Goal: Information Seeking & Learning: Understand process/instructions

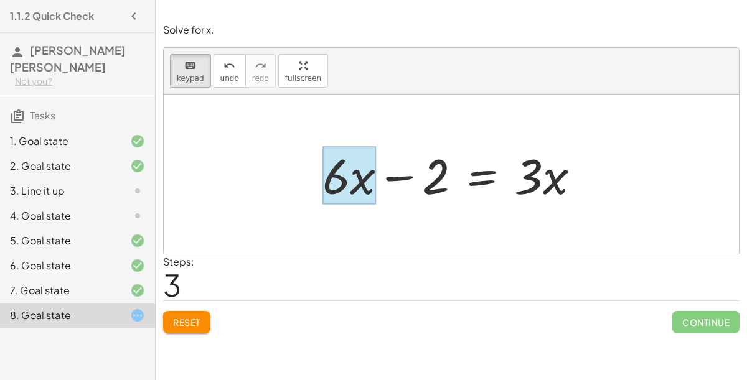
click at [346, 177] on div at bounding box center [349, 176] width 54 height 58
click at [359, 179] on div at bounding box center [456, 175] width 280 height 64
click at [366, 181] on div at bounding box center [349, 176] width 54 height 58
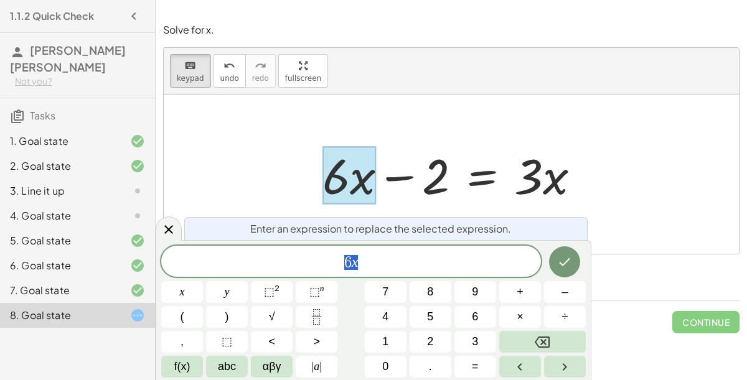
click at [479, 261] on span "6 x" at bounding box center [351, 262] width 380 height 17
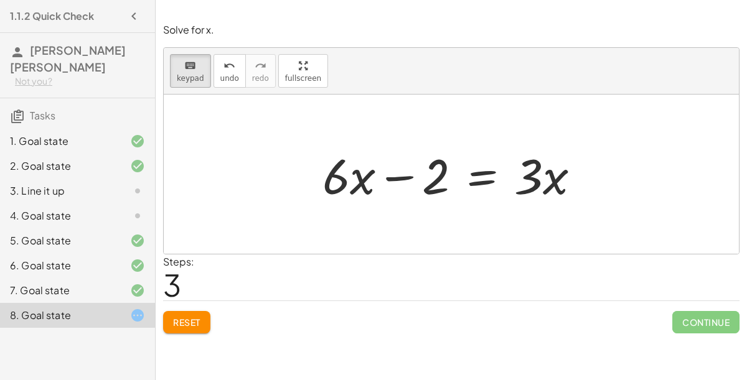
click at [355, 163] on div at bounding box center [456, 175] width 280 height 64
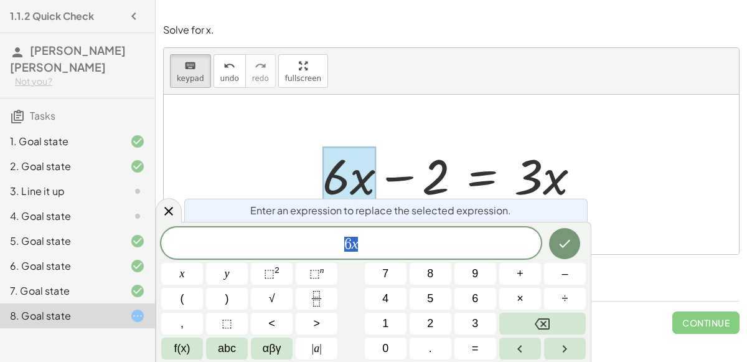
click at [466, 247] on span "6 x" at bounding box center [351, 243] width 380 height 17
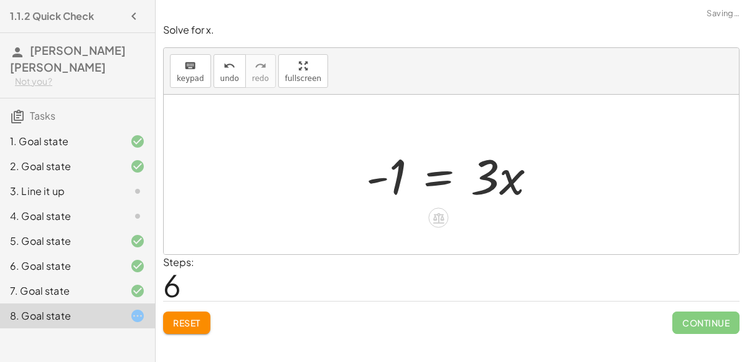
click at [186, 322] on span "Reset" at bounding box center [186, 322] width 27 height 11
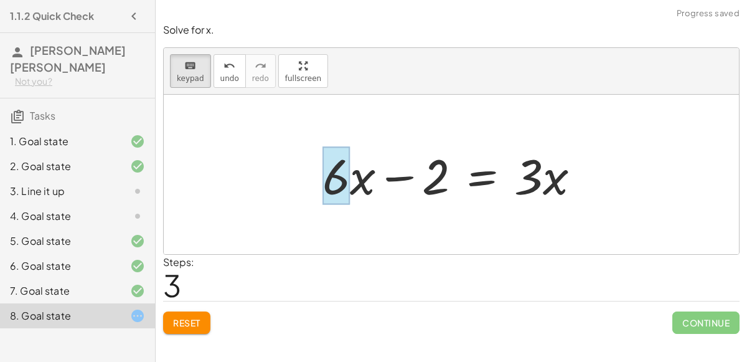
click at [364, 184] on div at bounding box center [456, 175] width 280 height 64
click at [359, 181] on div at bounding box center [349, 176] width 54 height 58
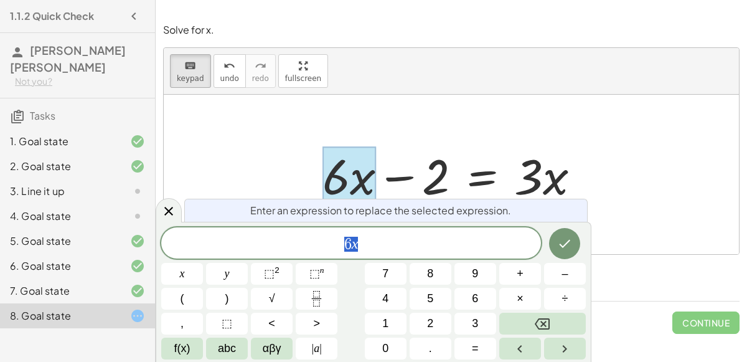
click at [467, 243] on span "6 x" at bounding box center [351, 243] width 380 height 17
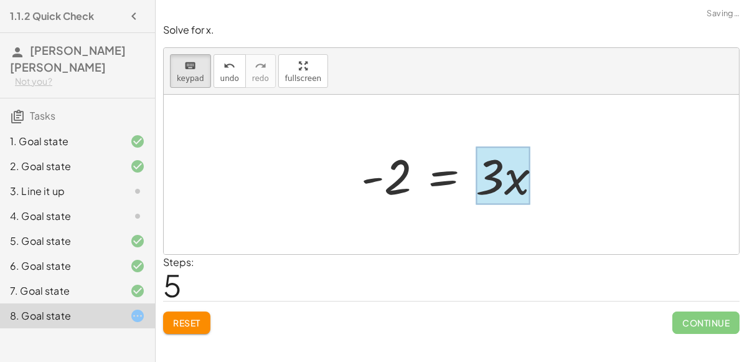
click at [505, 192] on div at bounding box center [503, 176] width 54 height 58
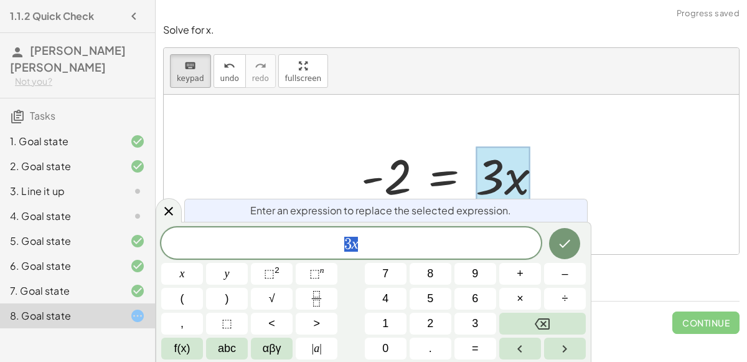
click at [464, 243] on span "3 x" at bounding box center [351, 243] width 380 height 17
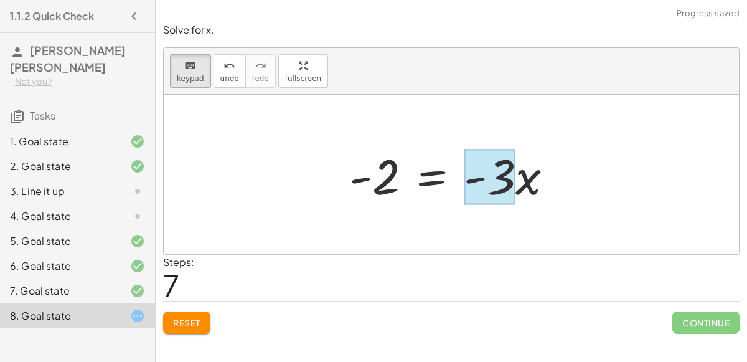
click at [523, 196] on div at bounding box center [456, 175] width 226 height 64
click at [523, 179] on div at bounding box center [502, 176] width 77 height 58
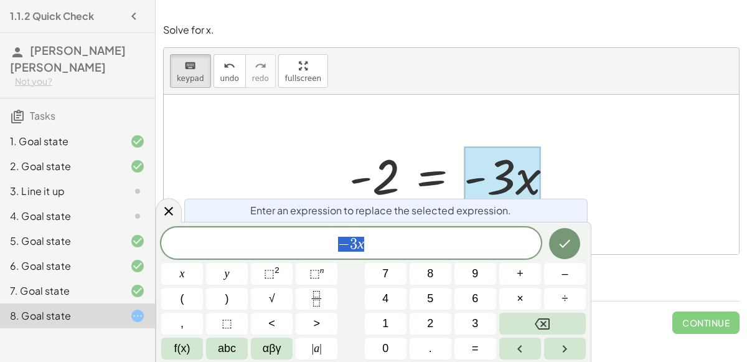
click at [467, 256] on div "*** − 3 x" at bounding box center [351, 242] width 380 height 31
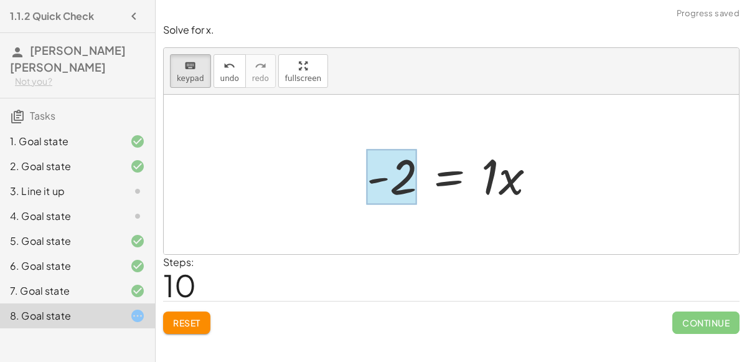
click at [390, 192] on div at bounding box center [392, 176] width 50 height 55
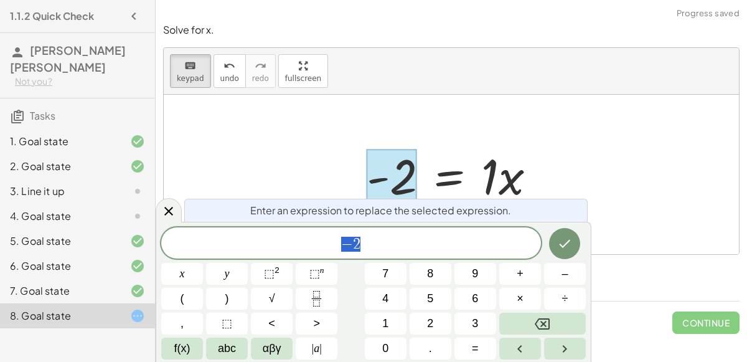
click at [440, 245] on span "− 2" at bounding box center [351, 243] width 380 height 17
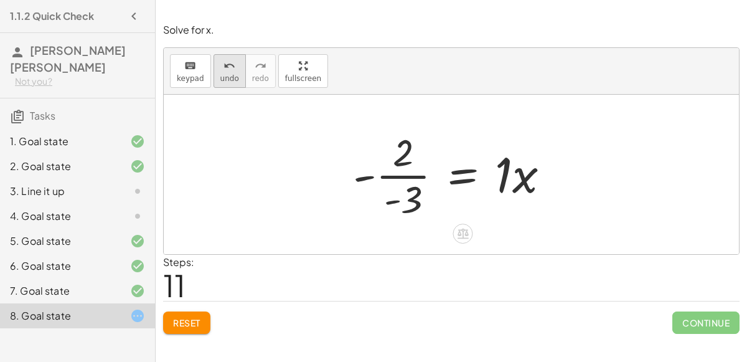
click at [225, 78] on span "undo" at bounding box center [229, 78] width 19 height 9
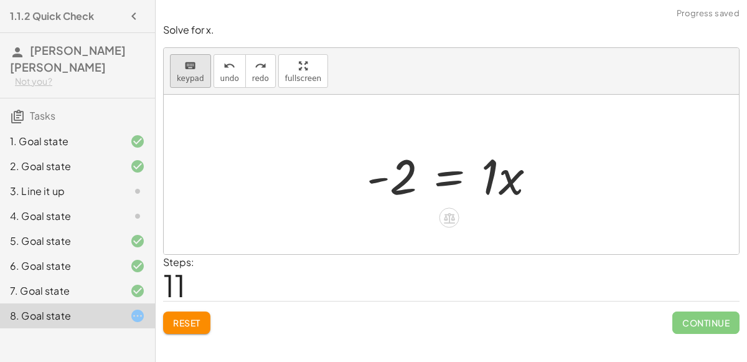
click at [192, 77] on span "keypad" at bounding box center [190, 78] width 27 height 9
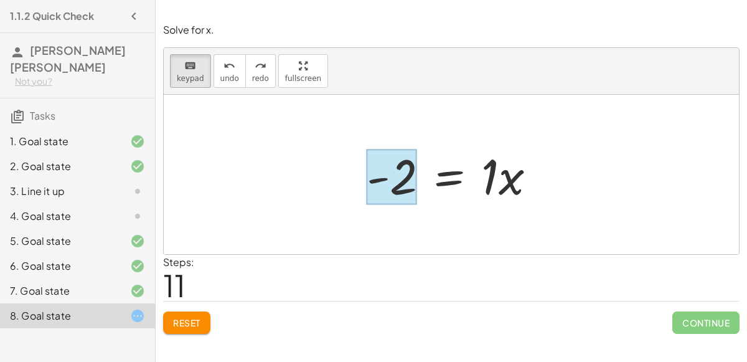
click at [0, 179] on div "1. Goal state" at bounding box center [77, 191] width 155 height 25
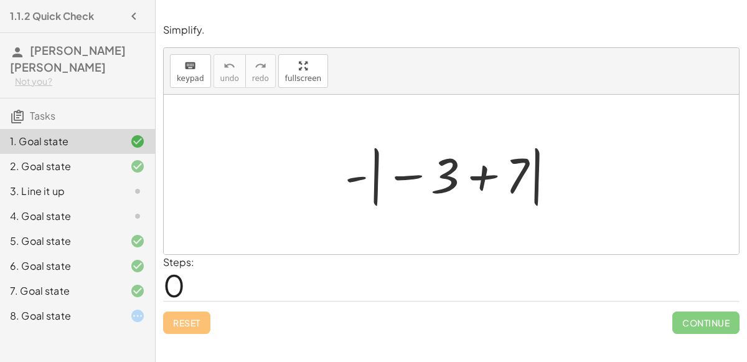
click at [66, 308] on div "8. Goal state" at bounding box center [60, 315] width 100 height 15
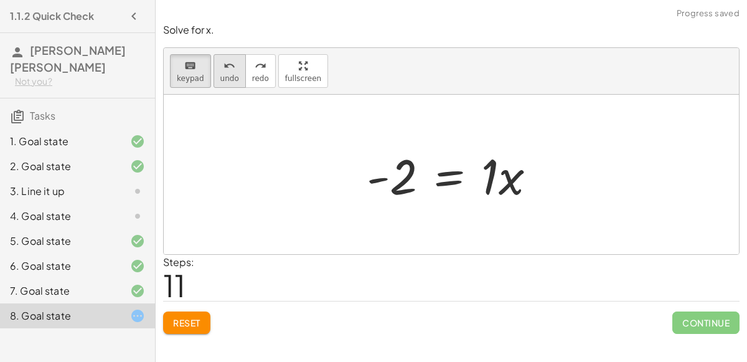
click at [220, 69] on div "undo" at bounding box center [229, 65] width 19 height 15
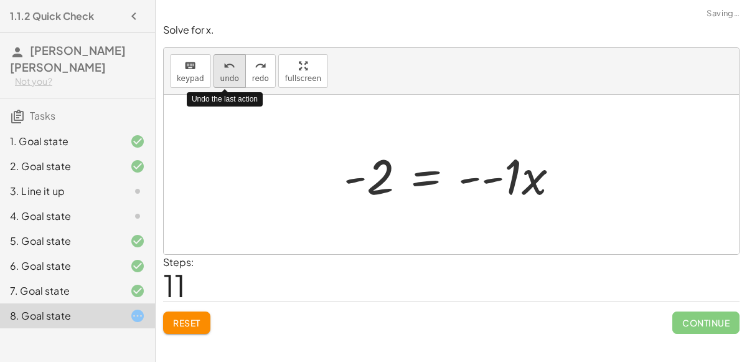
click at [220, 69] on div "undo" at bounding box center [229, 65] width 19 height 15
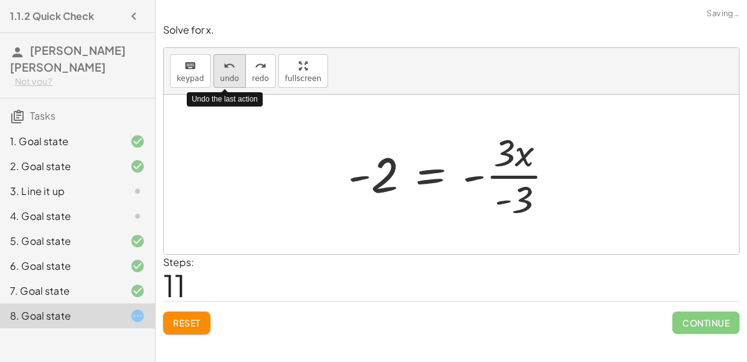
click at [223, 70] on icon "undo" at bounding box center [229, 66] width 12 height 15
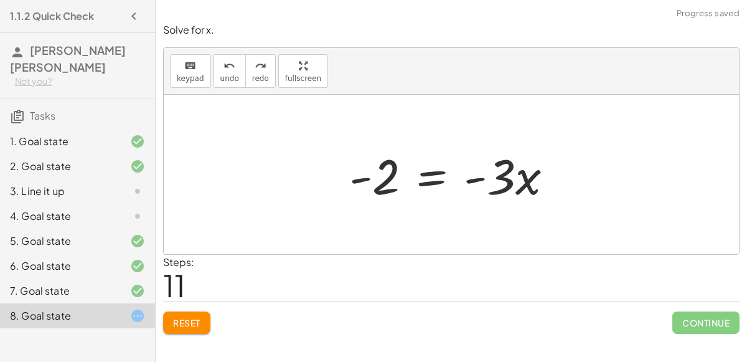
click at [186, 318] on span "Reset" at bounding box center [186, 322] width 27 height 11
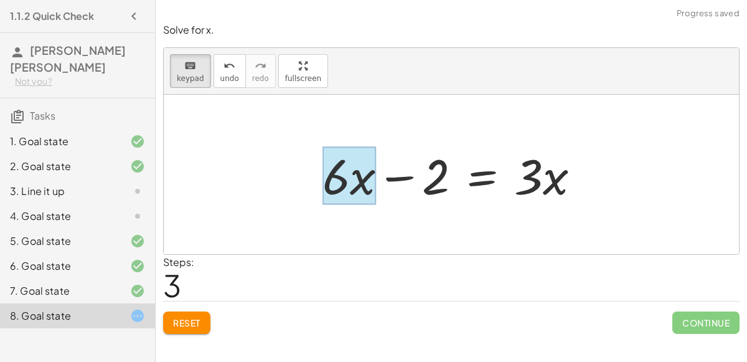
click at [362, 182] on div at bounding box center [349, 176] width 54 height 58
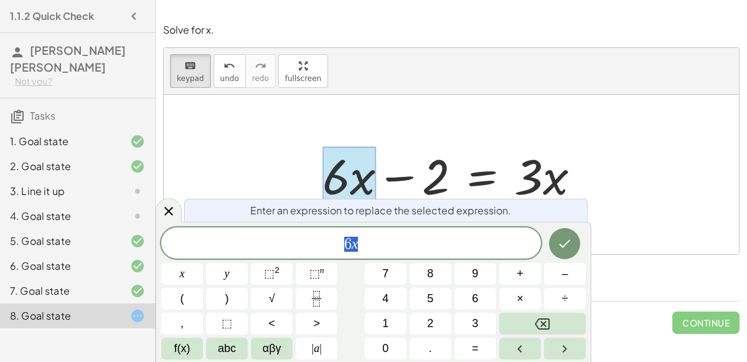
click at [395, 246] on span "6 x" at bounding box center [351, 243] width 380 height 17
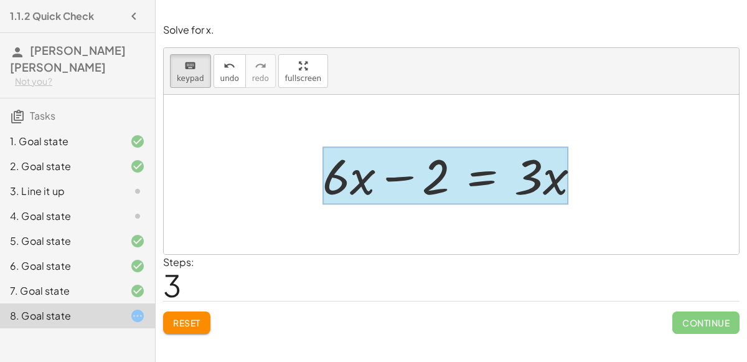
click at [474, 181] on div at bounding box center [445, 176] width 246 height 58
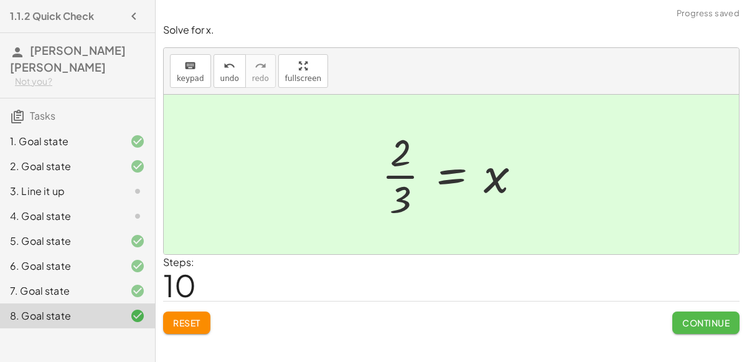
click at [710, 319] on span "Continue" at bounding box center [705, 322] width 47 height 11
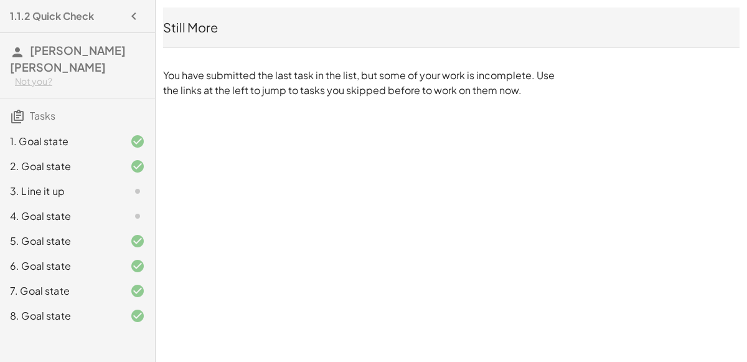
click at [52, 184] on div "3. Line it up" at bounding box center [60, 191] width 100 height 15
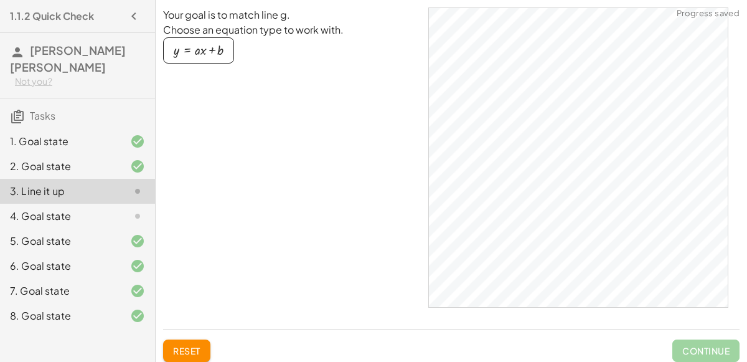
click at [42, 209] on div "4. Goal state" at bounding box center [60, 216] width 100 height 15
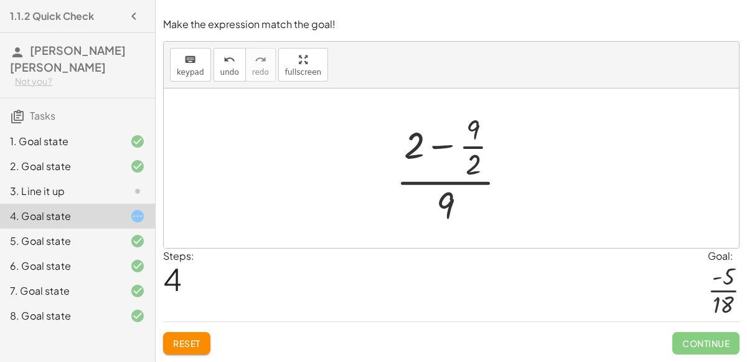
click at [175, 349] on button "Reset" at bounding box center [186, 343] width 47 height 22
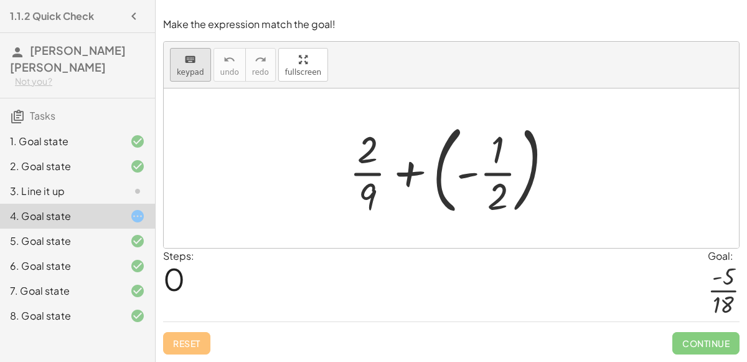
click at [193, 70] on span "keypad" at bounding box center [190, 72] width 27 height 9
click at [186, 62] on icon "keyboard" at bounding box center [190, 59] width 12 height 15
click at [192, 65] on icon "keyboard" at bounding box center [190, 59] width 12 height 15
click at [370, 204] on div at bounding box center [368, 196] width 18 height 44
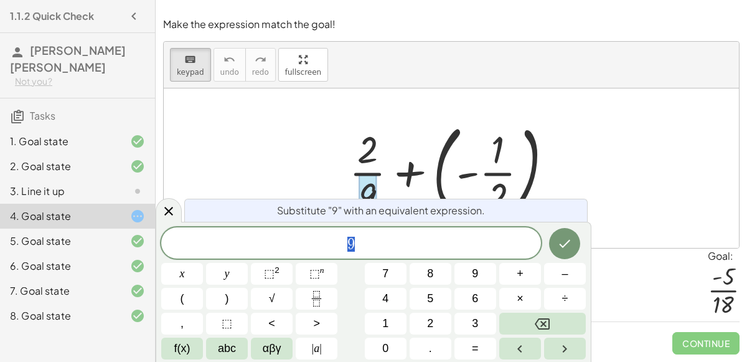
click at [380, 233] on div "9" at bounding box center [351, 242] width 380 height 31
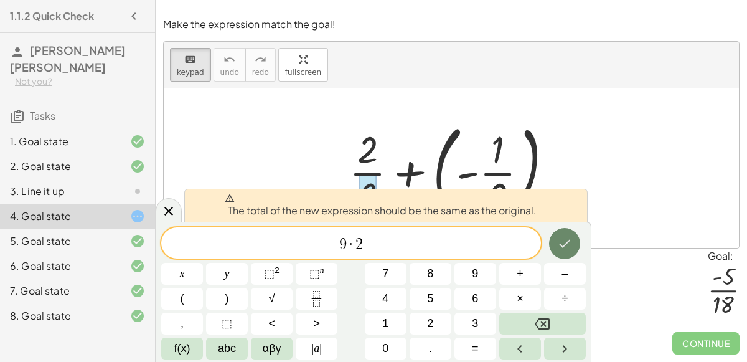
click at [566, 236] on icon "Done" at bounding box center [564, 243] width 15 height 15
click at [571, 238] on icon "Done" at bounding box center [564, 243] width 15 height 15
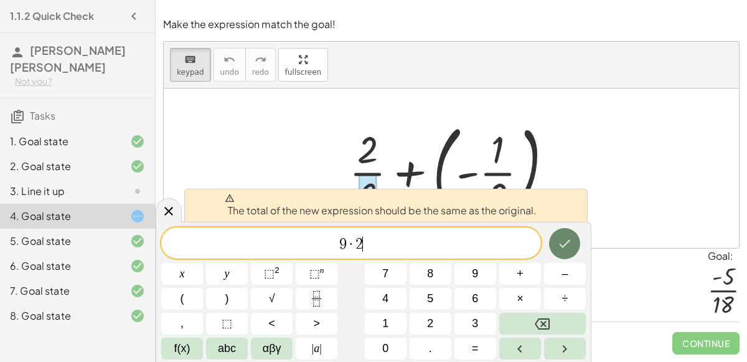
click at [571, 238] on icon "Done" at bounding box center [564, 243] width 15 height 15
click at [486, 255] on div "9 · 2 ​" at bounding box center [351, 242] width 380 height 31
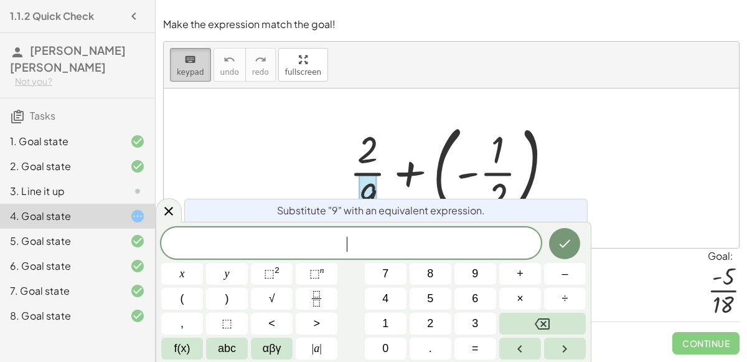
click at [187, 56] on icon "keyboard" at bounding box center [190, 59] width 12 height 15
click at [202, 189] on div at bounding box center [451, 167] width 575 height 159
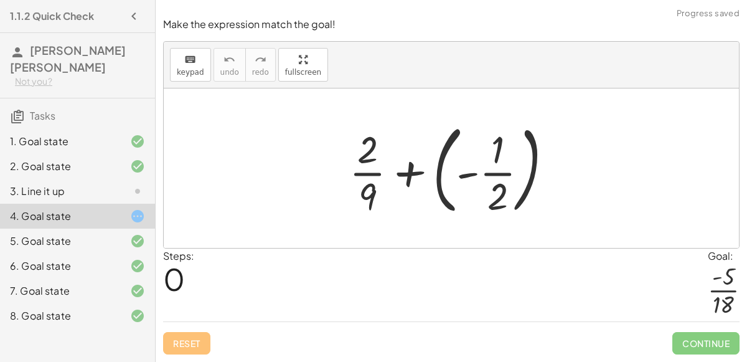
click at [367, 192] on div at bounding box center [456, 167] width 226 height 103
click at [405, 177] on div at bounding box center [456, 167] width 226 height 103
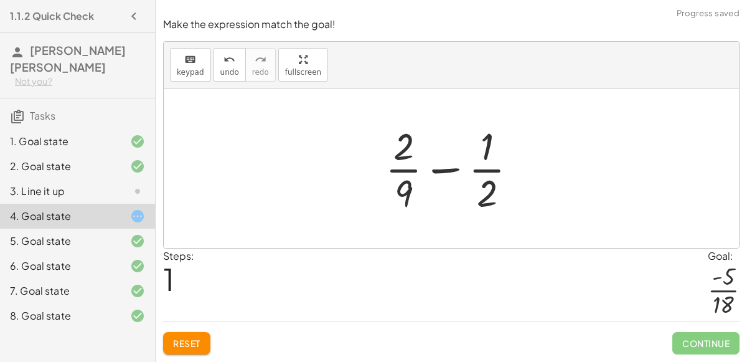
click at [441, 169] on div at bounding box center [456, 168] width 154 height 96
drag, startPoint x: 410, startPoint y: 157, endPoint x: 420, endPoint y: 173, distance: 18.5
click at [420, 173] on div at bounding box center [456, 168] width 154 height 96
drag, startPoint x: 404, startPoint y: 197, endPoint x: 511, endPoint y: 190, distance: 107.3
click at [511, 190] on div at bounding box center [456, 168] width 154 height 96
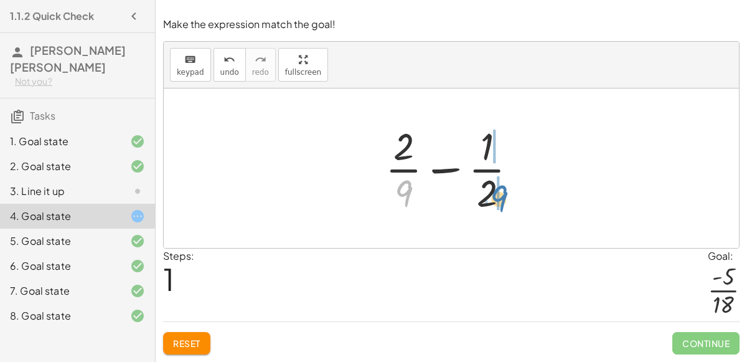
drag, startPoint x: 403, startPoint y: 193, endPoint x: 499, endPoint y: 198, distance: 96.0
click at [499, 198] on div at bounding box center [456, 168] width 154 height 96
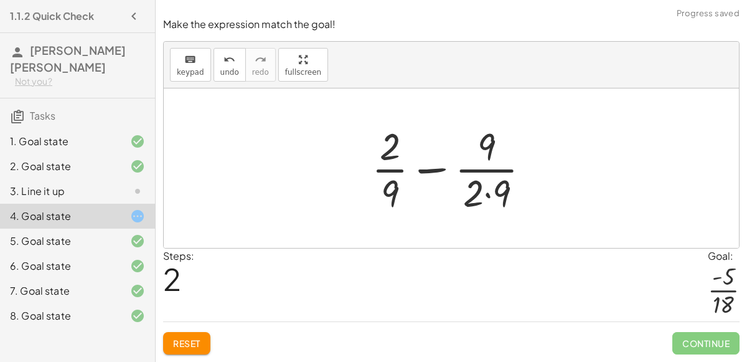
click at [488, 197] on div at bounding box center [455, 168] width 181 height 96
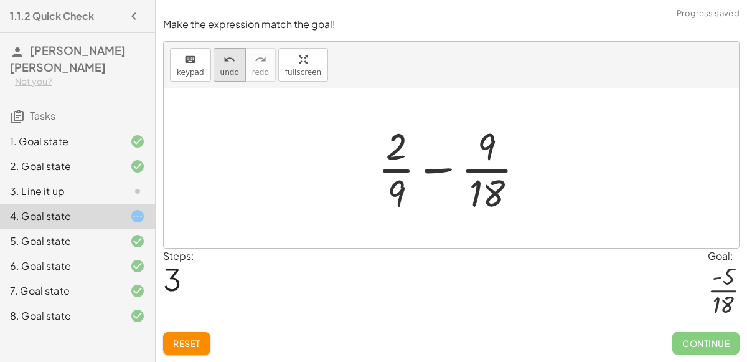
click at [228, 74] on span "undo" at bounding box center [229, 72] width 19 height 9
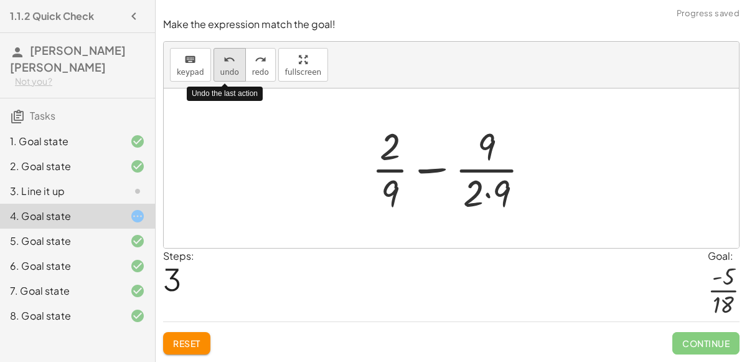
click at [228, 74] on span "undo" at bounding box center [229, 72] width 19 height 9
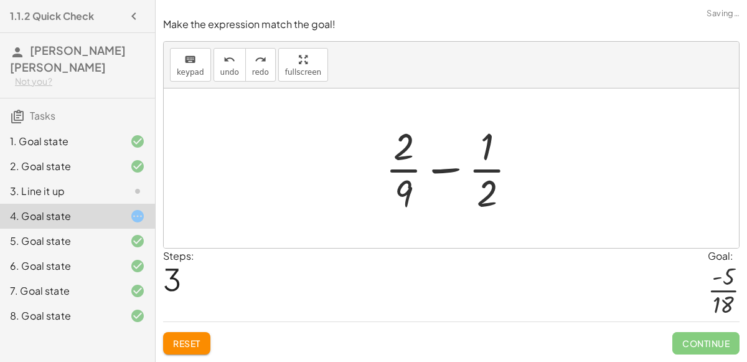
click at [194, 344] on span "Reset" at bounding box center [186, 342] width 27 height 11
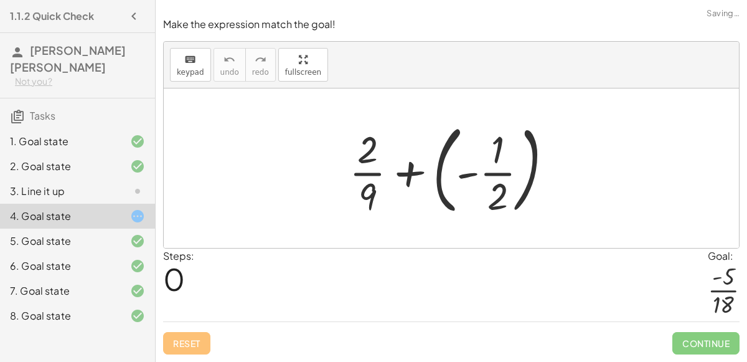
click at [407, 181] on div at bounding box center [456, 167] width 226 height 103
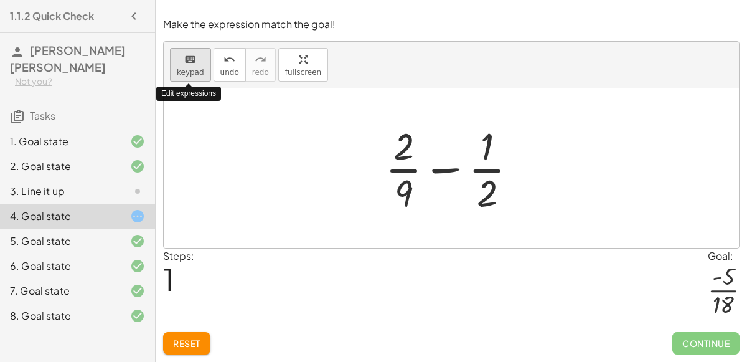
click at [187, 69] on span "keypad" at bounding box center [190, 72] width 27 height 9
click at [406, 187] on div at bounding box center [404, 193] width 18 height 44
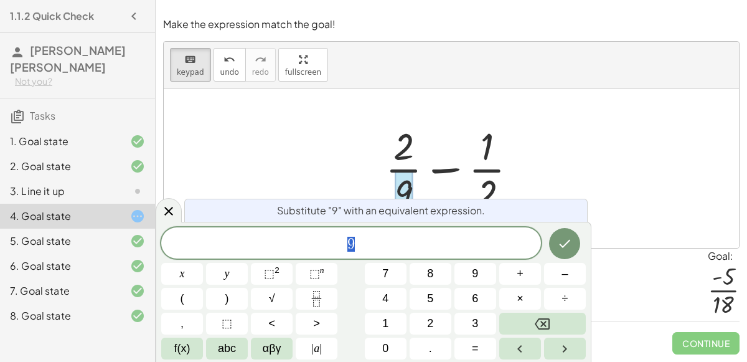
click at [401, 243] on span "9" at bounding box center [351, 243] width 380 height 17
click at [168, 213] on icon at bounding box center [168, 211] width 15 height 15
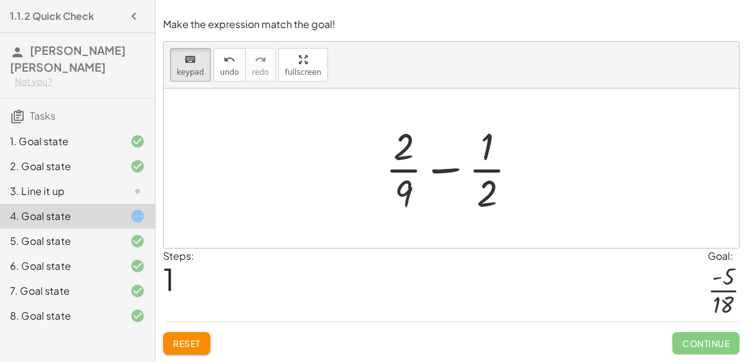
click at [401, 171] on div at bounding box center [456, 168] width 154 height 96
click at [187, 76] on span "keypad" at bounding box center [190, 72] width 27 height 9
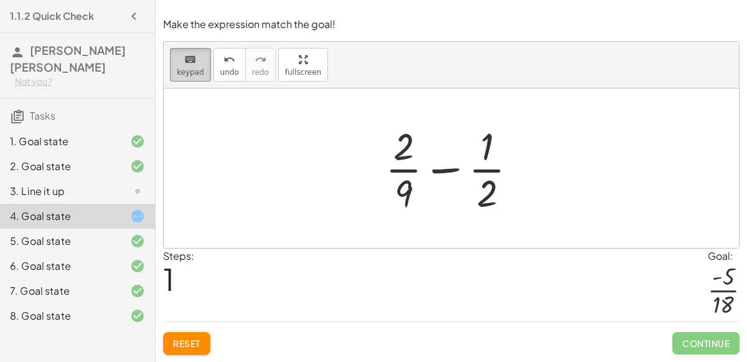
click at [189, 73] on span "keypad" at bounding box center [190, 72] width 27 height 9
click at [188, 63] on icon "keyboard" at bounding box center [190, 59] width 12 height 15
click at [184, 62] on icon "keyboard" at bounding box center [190, 59] width 12 height 15
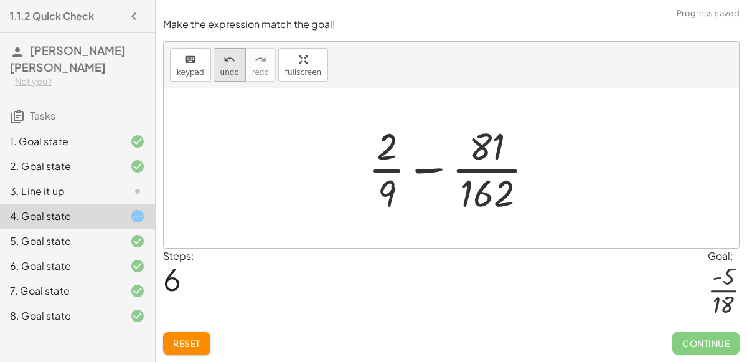
click at [223, 63] on icon "undo" at bounding box center [229, 59] width 12 height 15
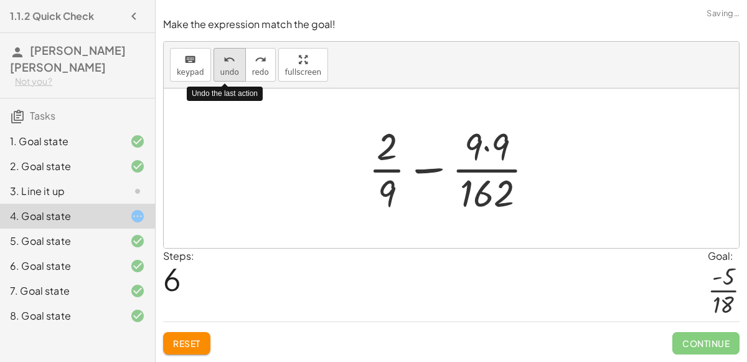
click at [223, 63] on icon "undo" at bounding box center [229, 59] width 12 height 15
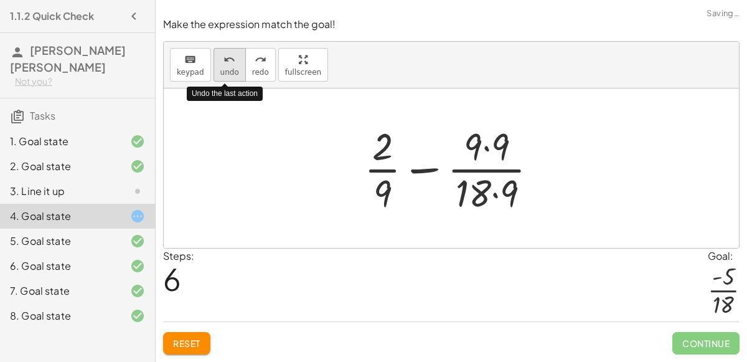
click at [223, 63] on icon "undo" at bounding box center [229, 59] width 12 height 15
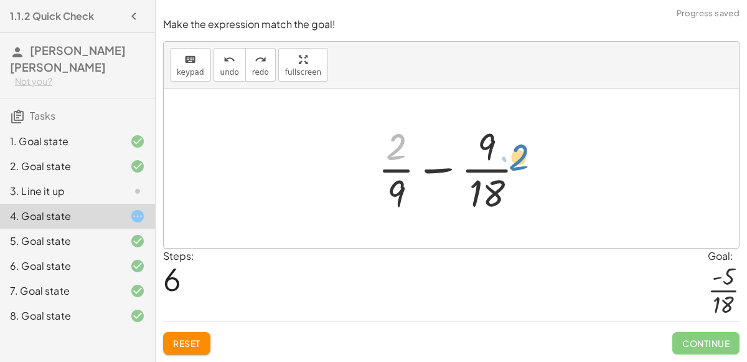
drag, startPoint x: 396, startPoint y: 144, endPoint x: 458, endPoint y: 154, distance: 62.4
click at [458, 154] on div at bounding box center [456, 168] width 169 height 96
click at [458, 153] on div at bounding box center [456, 168] width 169 height 96
drag, startPoint x: 397, startPoint y: 146, endPoint x: 505, endPoint y: 141, distance: 108.4
click at [505, 141] on div at bounding box center [456, 168] width 169 height 96
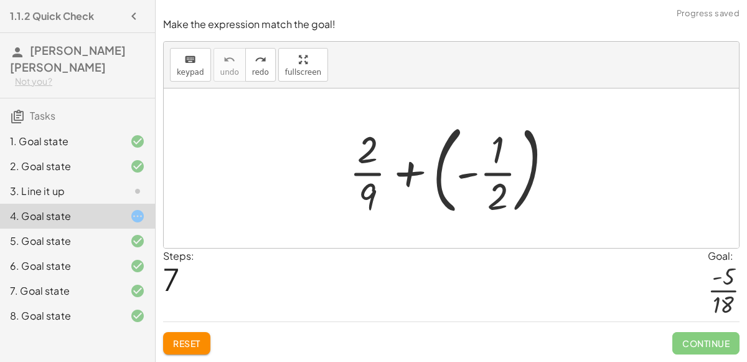
click at [193, 339] on span "Reset" at bounding box center [186, 342] width 27 height 11
click at [416, 176] on div at bounding box center [456, 167] width 226 height 103
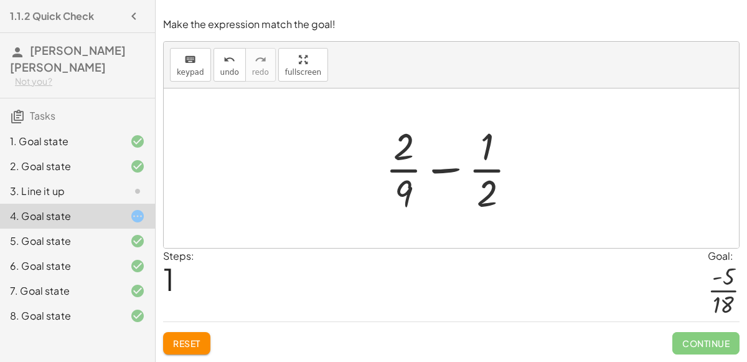
click at [136, 20] on icon "button" at bounding box center [133, 16] width 15 height 15
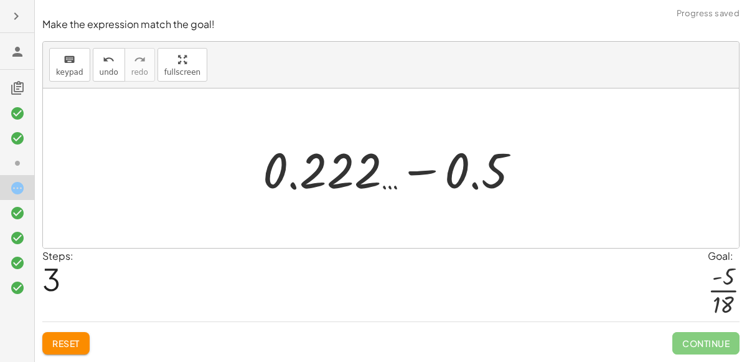
click at [418, 176] on div at bounding box center [395, 168] width 279 height 64
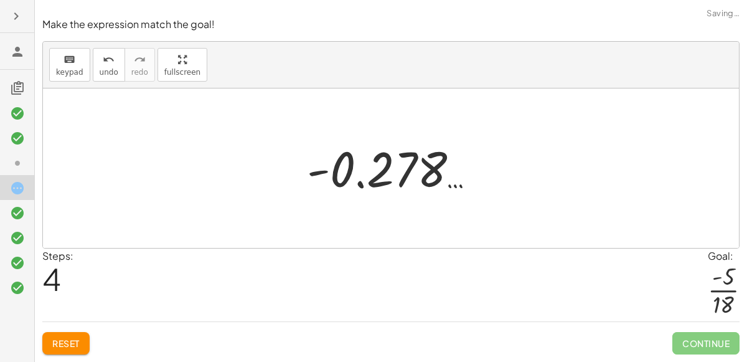
click at [327, 174] on div at bounding box center [396, 169] width 190 height 62
click at [364, 179] on div at bounding box center [396, 169] width 190 height 62
click at [59, 342] on span "Reset" at bounding box center [65, 342] width 27 height 11
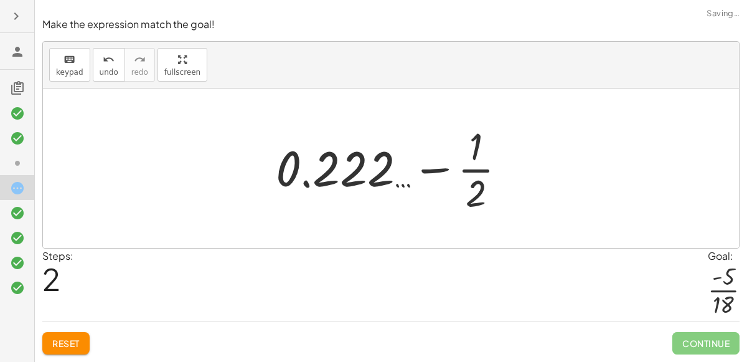
click at [60, 331] on div "Reset Continue" at bounding box center [390, 337] width 697 height 33
click at [70, 345] on span "Reset" at bounding box center [65, 342] width 27 height 11
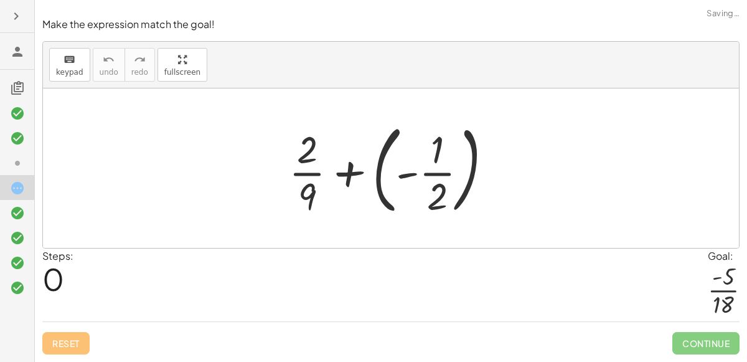
click at [349, 180] on div at bounding box center [396, 167] width 226 height 103
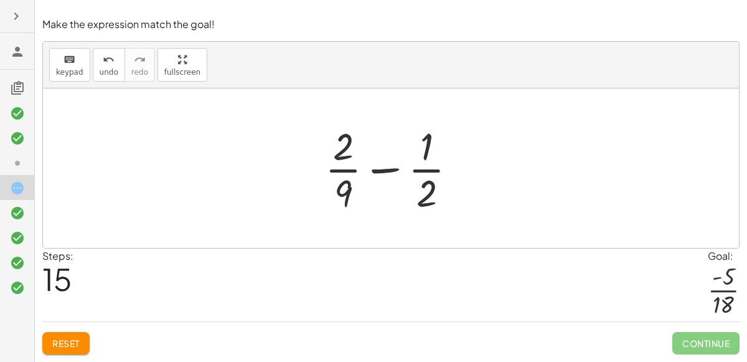
click at [72, 340] on span "Reset" at bounding box center [65, 342] width 27 height 11
drag, startPoint x: 428, startPoint y: 190, endPoint x: 313, endPoint y: 174, distance: 115.8
drag, startPoint x: 436, startPoint y: 190, endPoint x: 373, endPoint y: 188, distance: 63.5
click at [373, 188] on div at bounding box center [396, 168] width 154 height 96
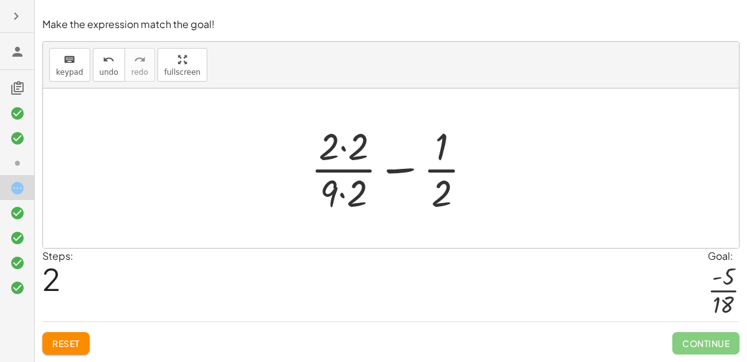
click at [342, 150] on div at bounding box center [396, 168] width 184 height 96
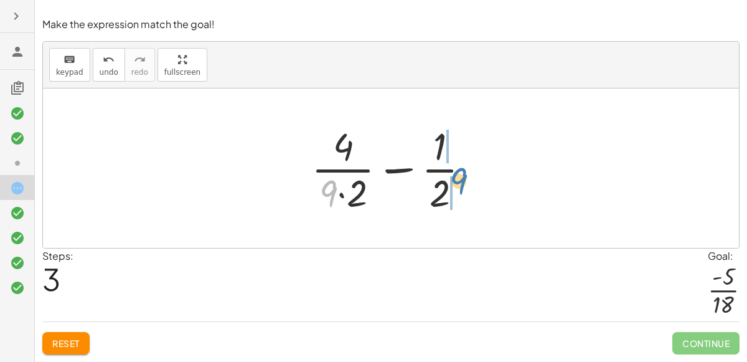
drag, startPoint x: 327, startPoint y: 193, endPoint x: 457, endPoint y: 181, distance: 130.7
click at [457, 181] on div at bounding box center [395, 168] width 181 height 96
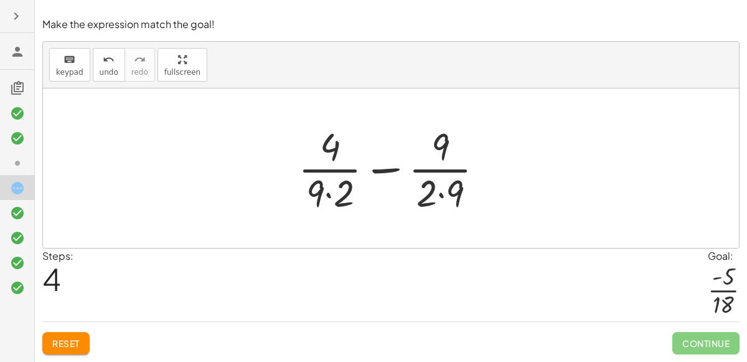
click at [441, 195] on div at bounding box center [396, 168] width 209 height 96
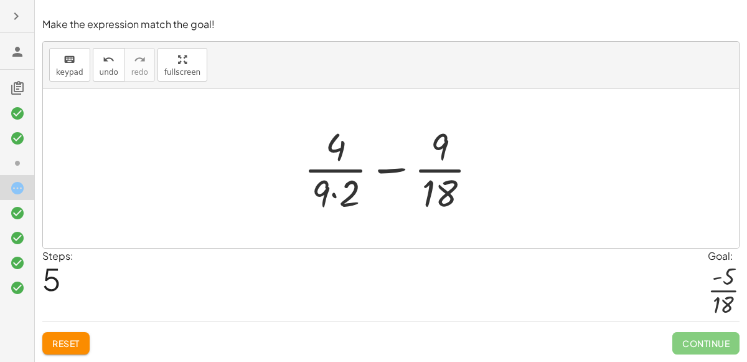
click at [332, 194] on div at bounding box center [396, 168] width 196 height 96
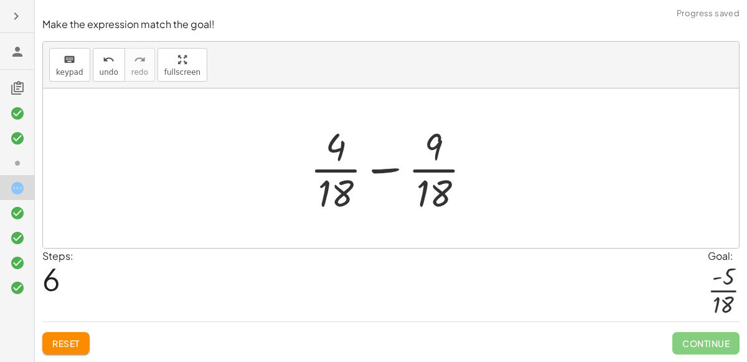
click at [377, 170] on div at bounding box center [396, 168] width 184 height 96
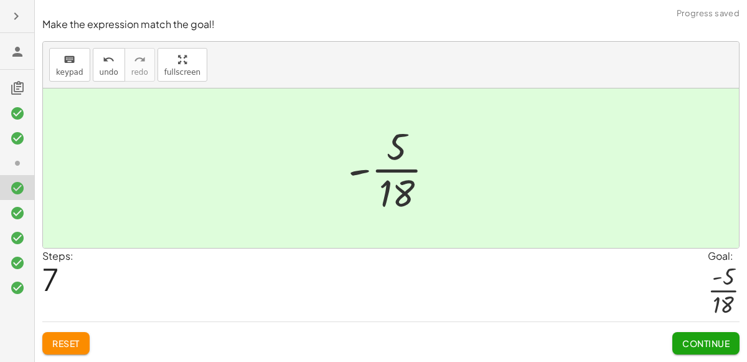
click at [708, 345] on span "Continue" at bounding box center [705, 342] width 47 height 11
